Goal: Task Accomplishment & Management: Use online tool/utility

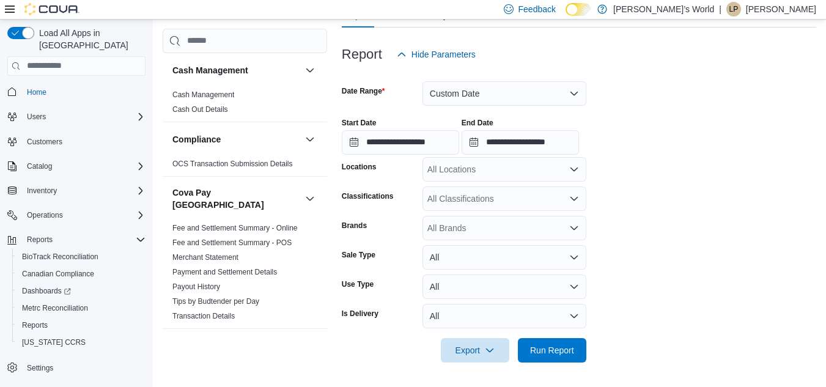
scroll to position [957, 0]
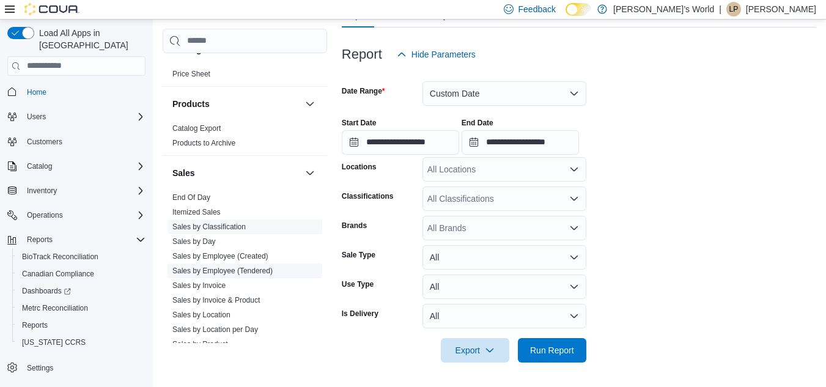
click at [242, 267] on link "Sales by Employee (Tendered)" at bounding box center [223, 271] width 100 height 9
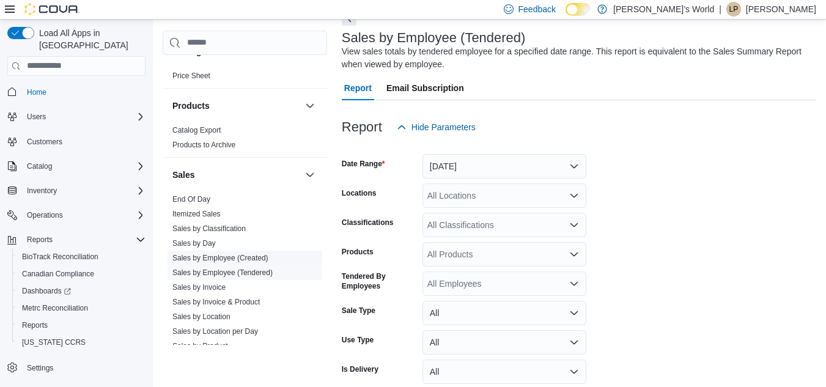
scroll to position [41, 0]
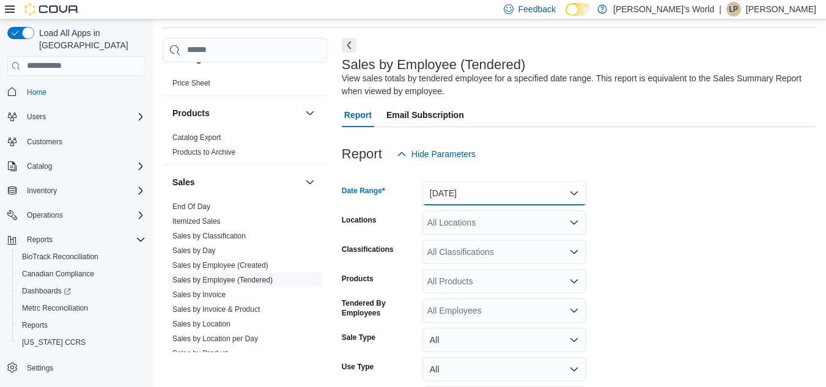
click at [506, 195] on button "[DATE]" at bounding box center [505, 193] width 164 height 24
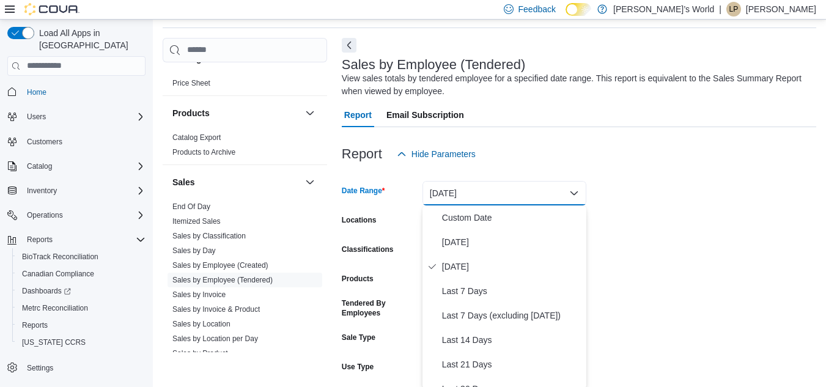
scroll to position [43, 0]
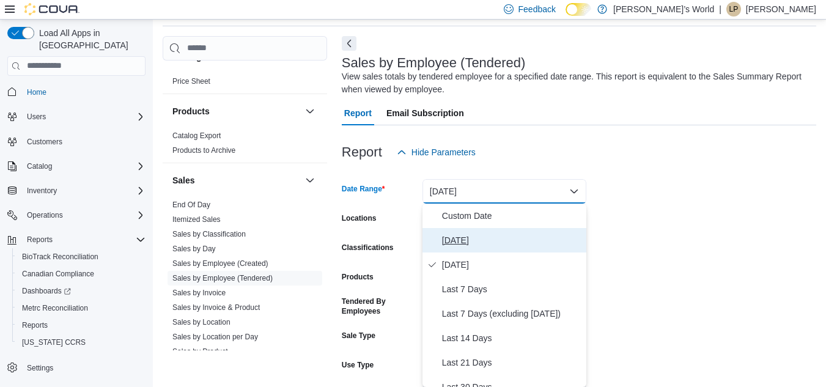
click at [461, 241] on span "[DATE]" at bounding box center [511, 240] width 139 height 15
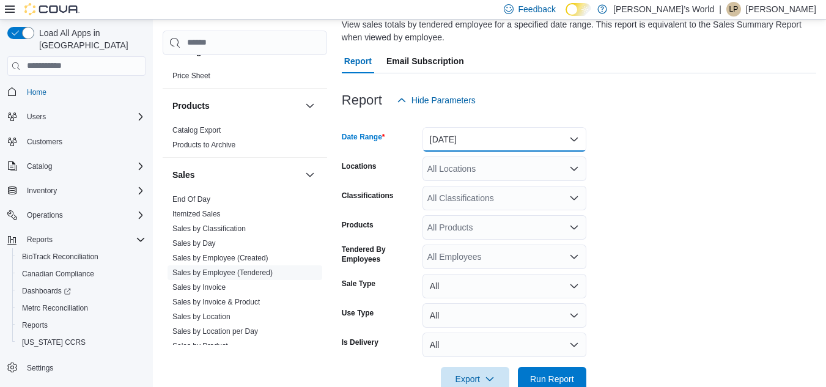
scroll to position [124, 0]
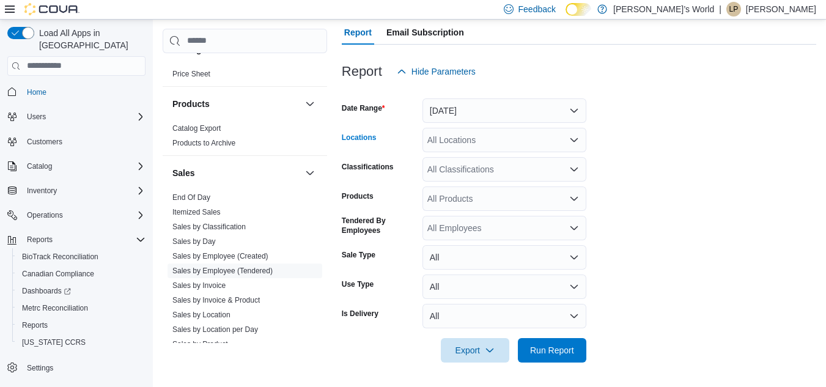
click at [551, 143] on div "All Locations" at bounding box center [505, 140] width 164 height 24
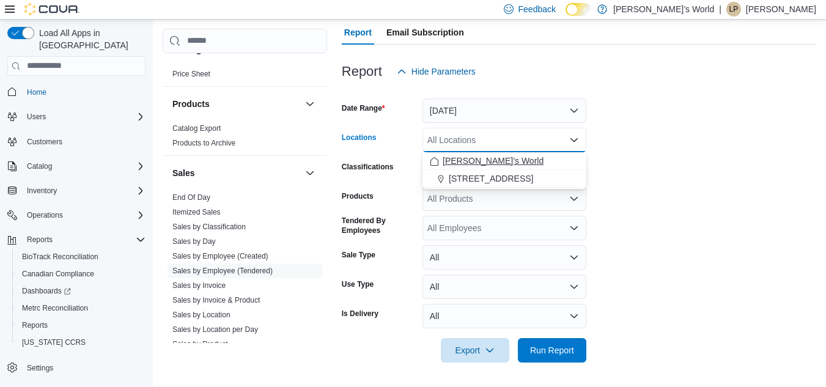
click at [529, 163] on div "[PERSON_NAME]’s World" at bounding box center [504, 161] width 149 height 12
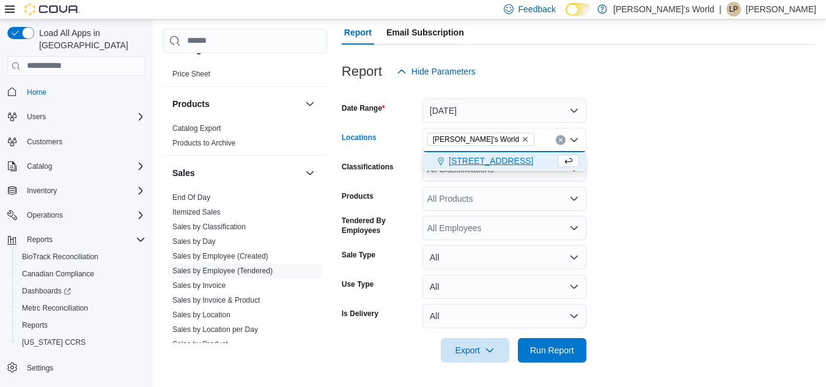
click at [489, 160] on span "[STREET_ADDRESS]" at bounding box center [491, 161] width 84 height 12
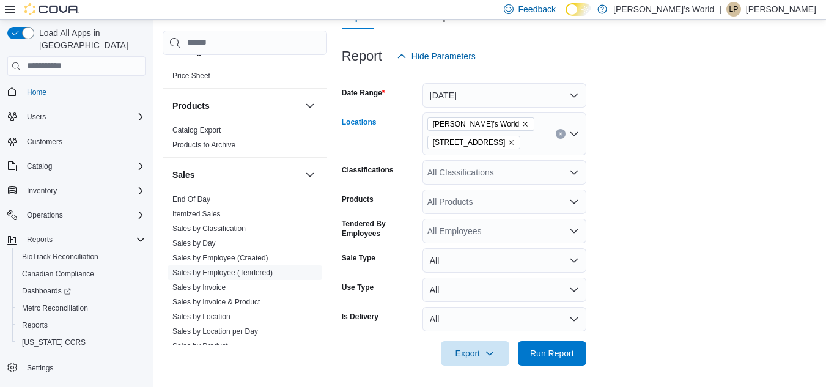
scroll to position [142, 0]
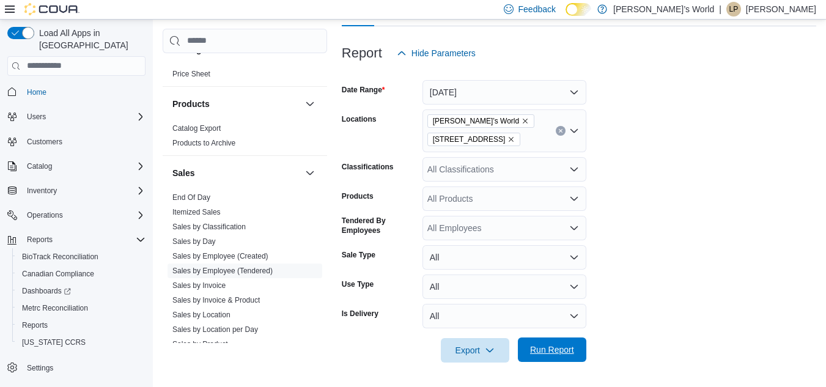
drag, startPoint x: 563, startPoint y: 360, endPoint x: 566, endPoint y: 343, distance: 18.0
click at [564, 360] on span "Run Report" at bounding box center [552, 350] width 54 height 24
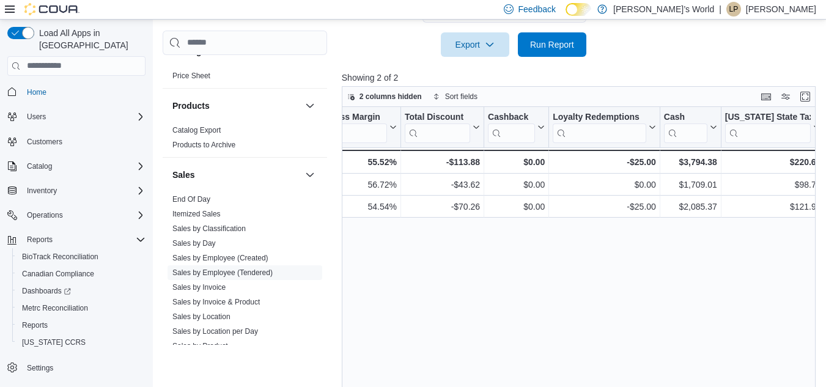
scroll to position [0, 1154]
